Goal: Task Accomplishment & Management: Use online tool/utility

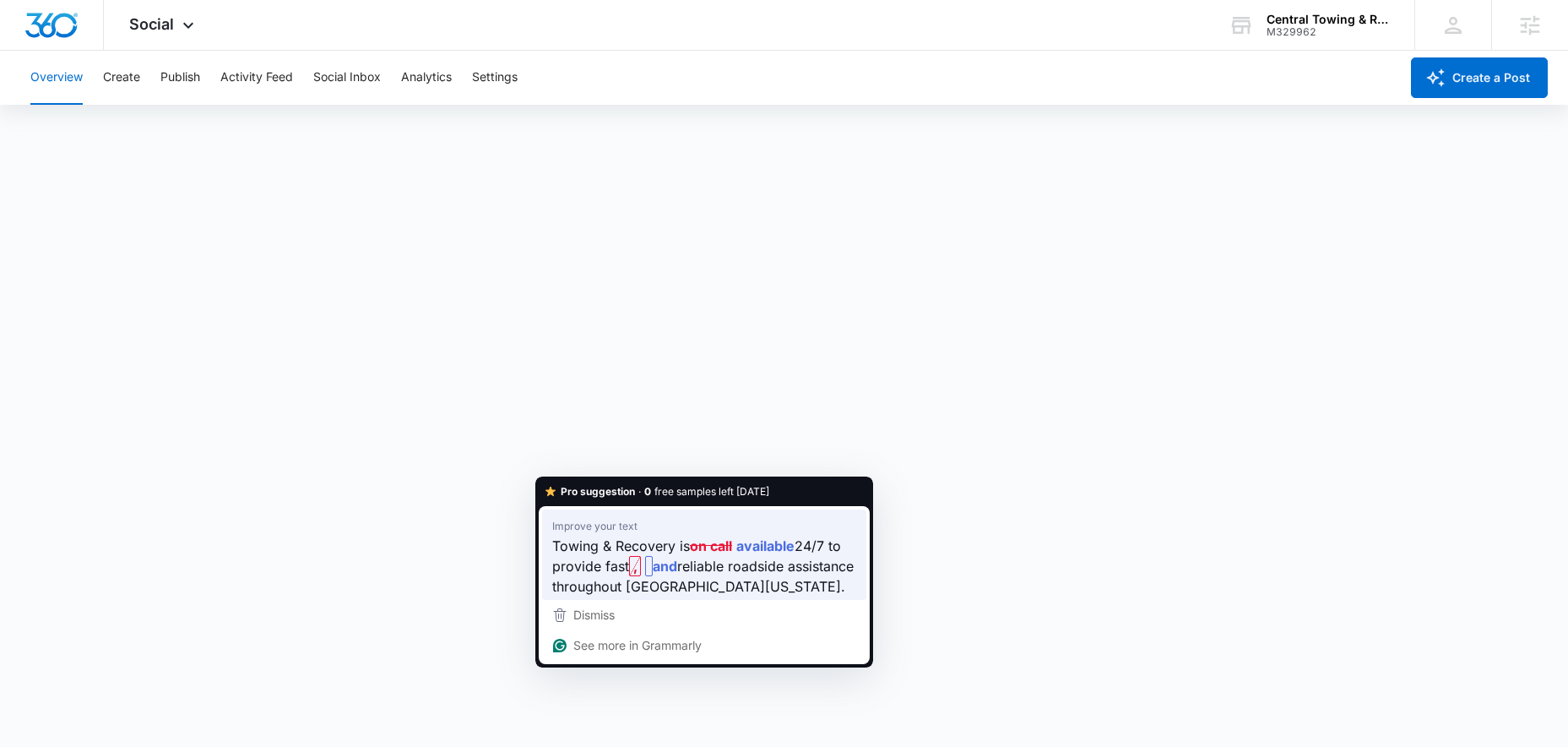
click at [688, 560] on span "reliable roadside assistance throughout [GEOGRAPHIC_DATA][US_STATE]." at bounding box center [703, 576] width 302 height 41
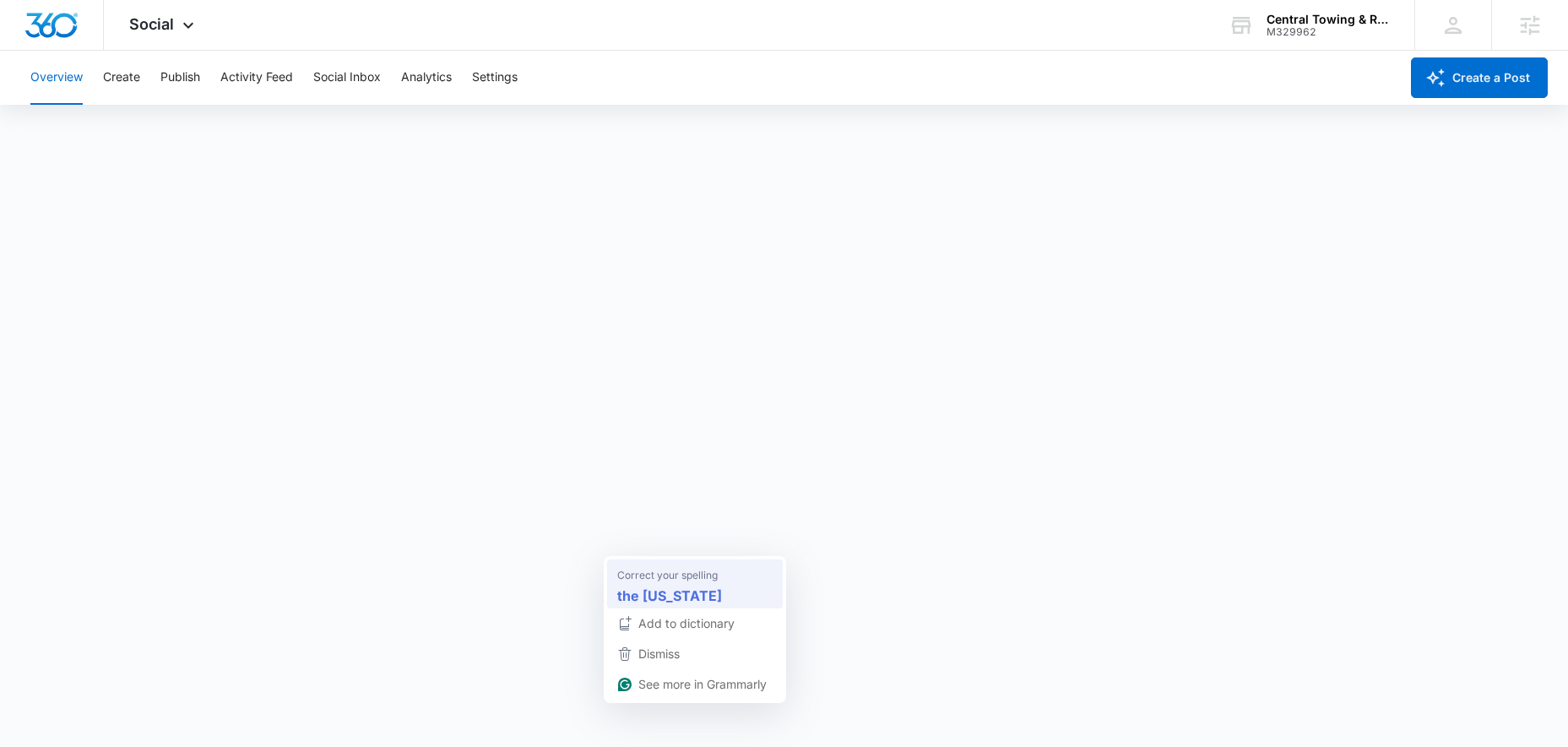
click at [658, 595] on strong "the [US_STATE]" at bounding box center [669, 595] width 104 height 21
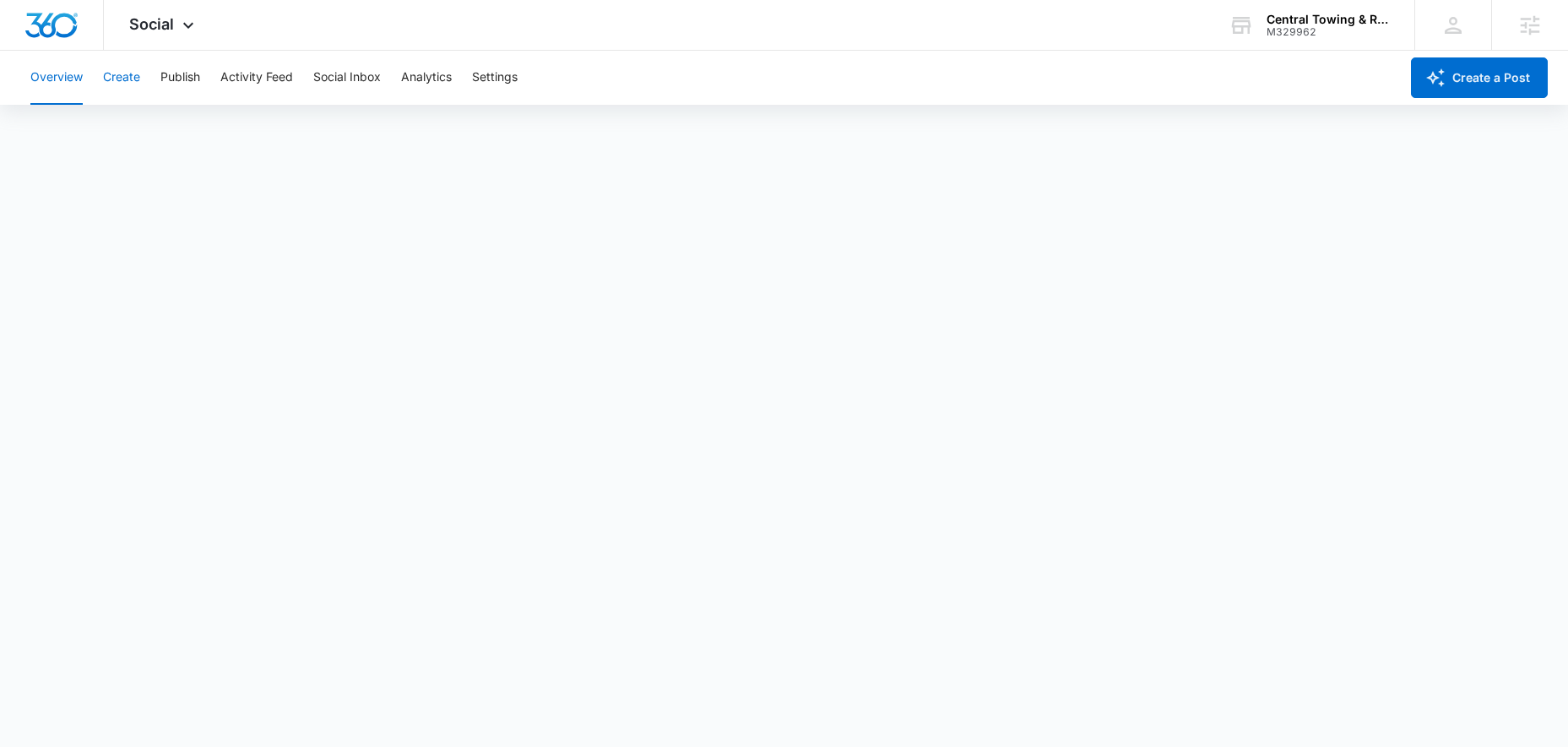
click at [112, 80] on button "Create" at bounding box center [122, 77] width 37 height 54
click at [177, 80] on button "Publish" at bounding box center [180, 77] width 40 height 54
click at [131, 126] on button "Schedules" at bounding box center [129, 129] width 58 height 48
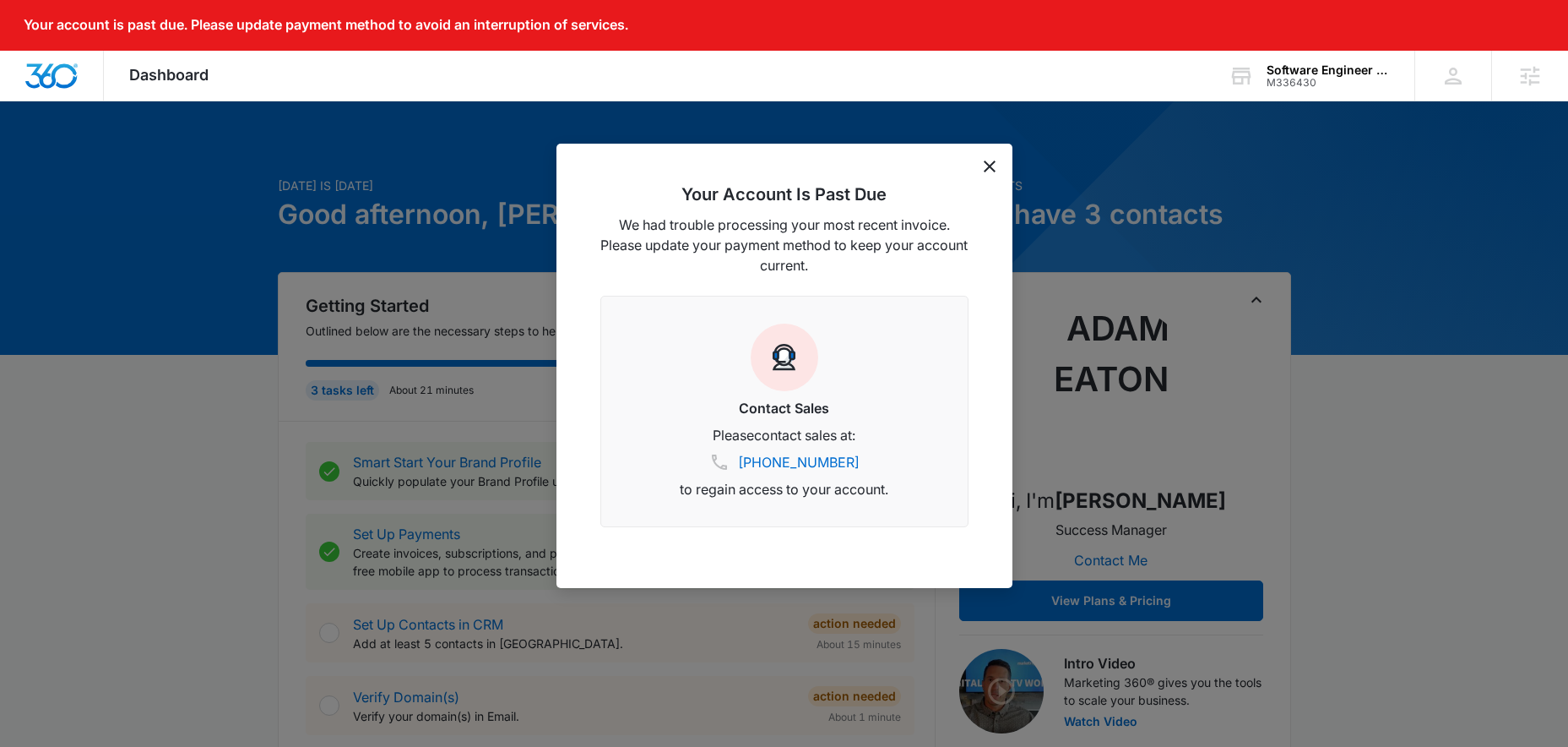
click at [984, 166] on icon "dismiss this dialog" at bounding box center [990, 166] width 12 height 12
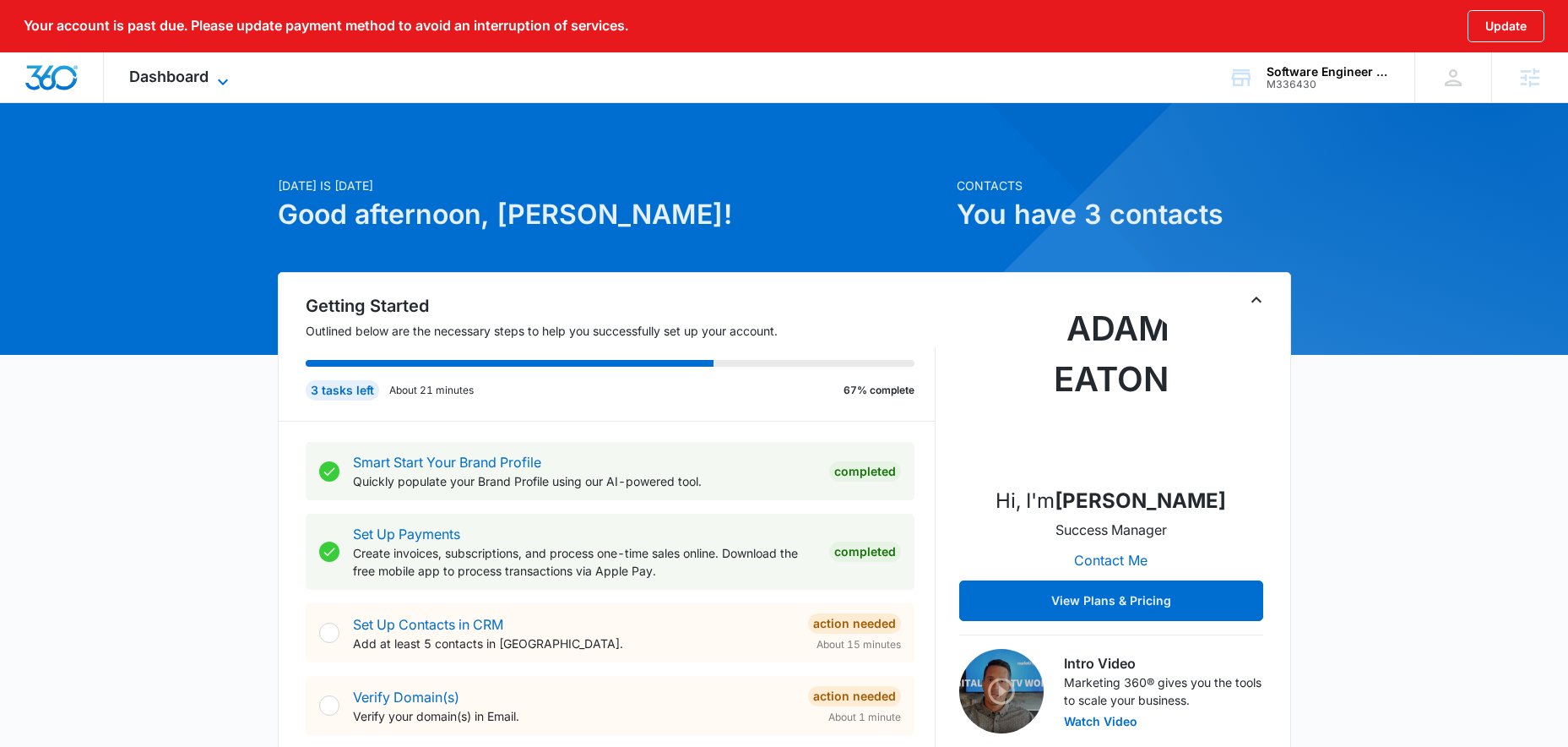
click at [223, 82] on icon at bounding box center [223, 81] width 10 height 6
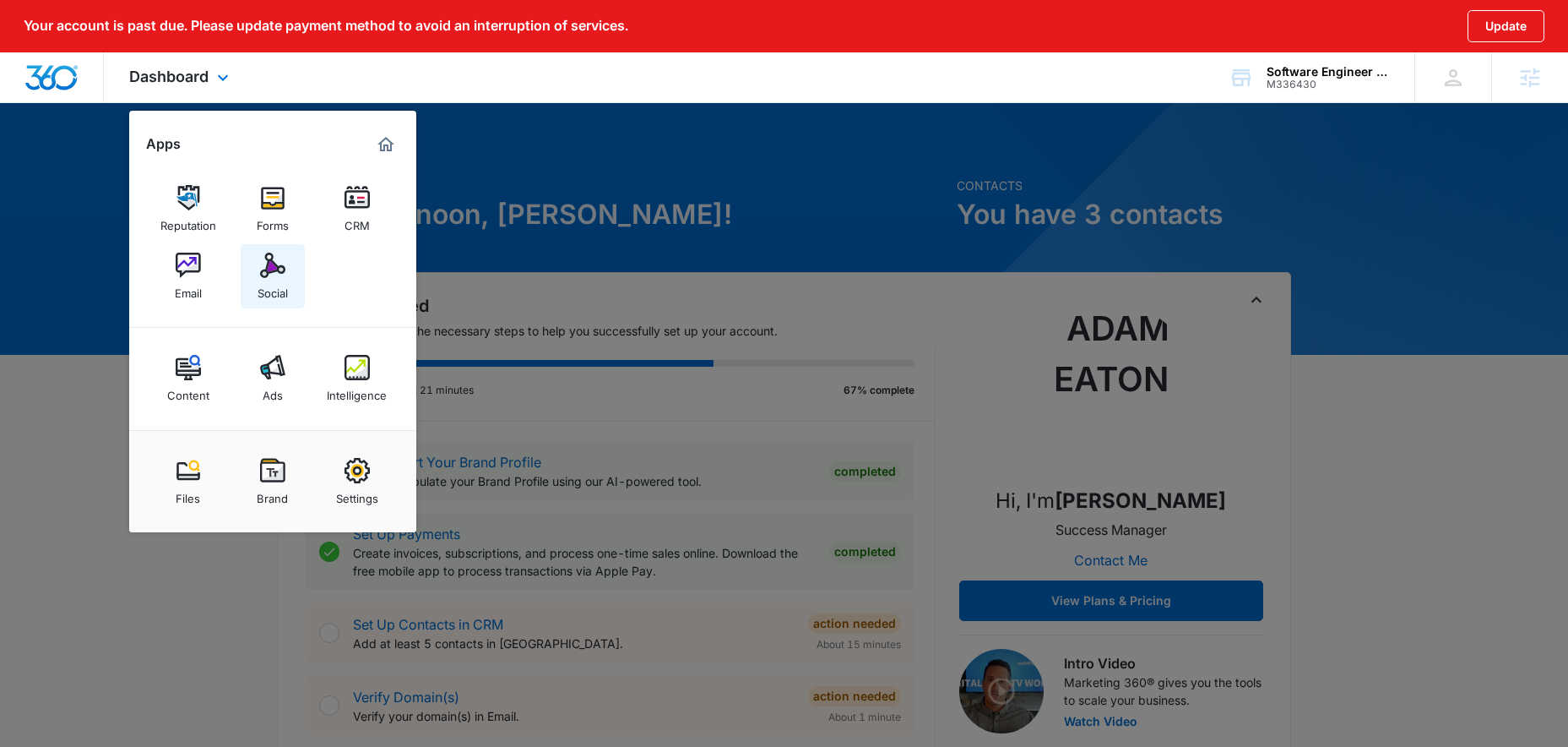
click at [278, 275] on img at bounding box center [272, 265] width 25 height 25
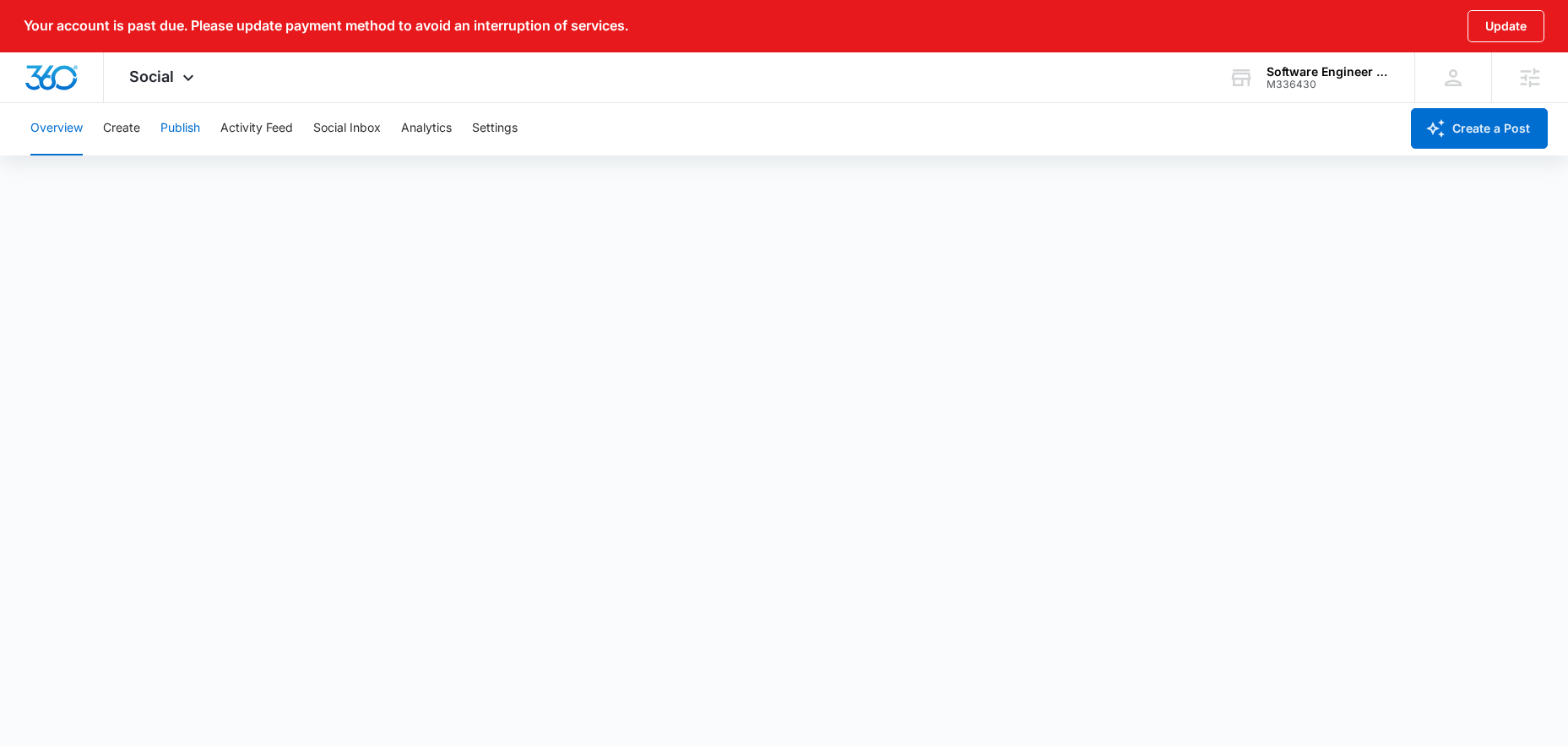
click at [177, 131] on button "Publish" at bounding box center [180, 129] width 40 height 54
click at [142, 179] on button "Schedules" at bounding box center [129, 180] width 58 height 48
click at [111, 128] on button "Create" at bounding box center [122, 129] width 37 height 54
